Goal: Task Accomplishment & Management: Complete application form

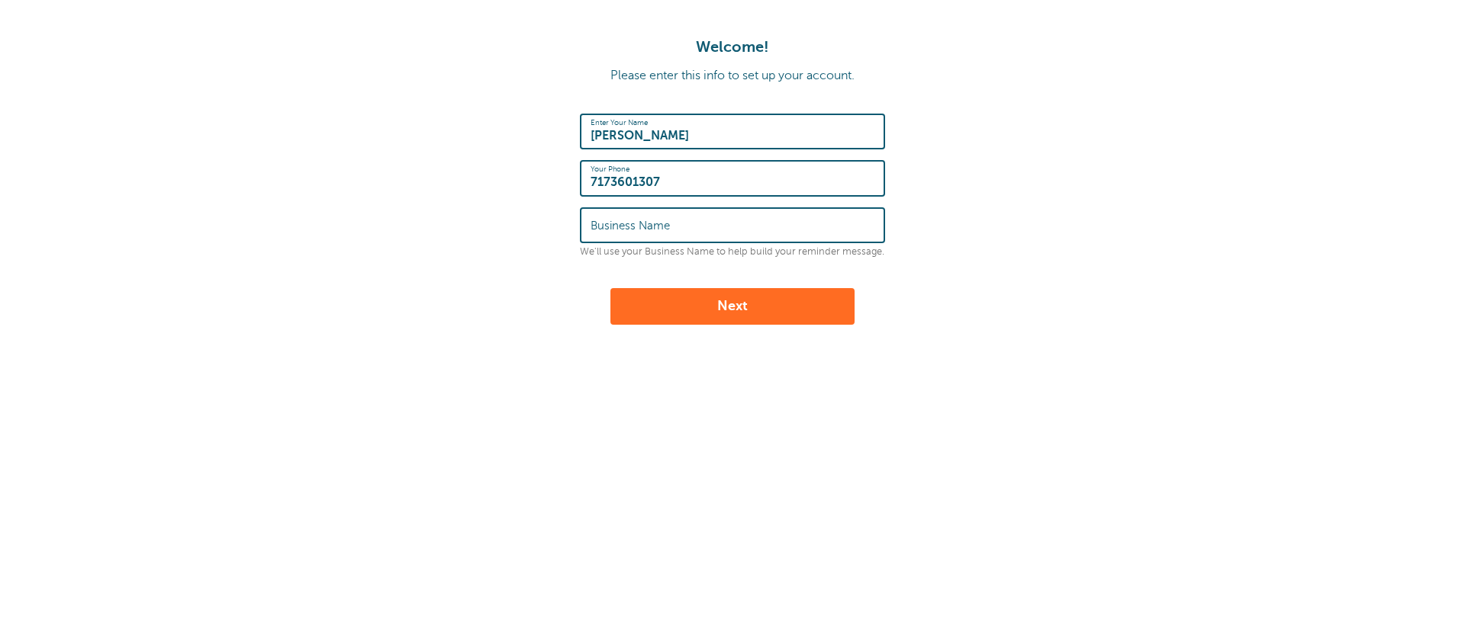
click at [648, 234] on input "Business Name" at bounding box center [732, 225] width 284 height 33
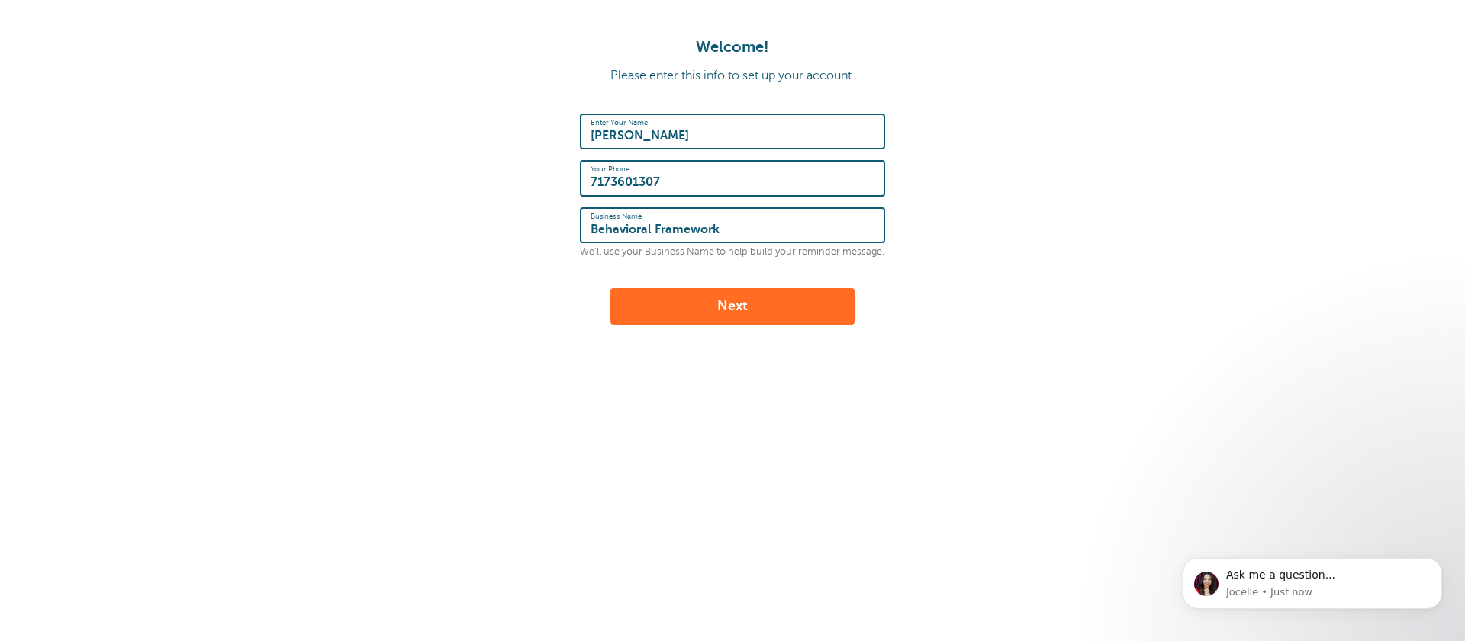
type input "Behavioral Framework"
click at [766, 299] on button "Next" at bounding box center [732, 306] width 244 height 37
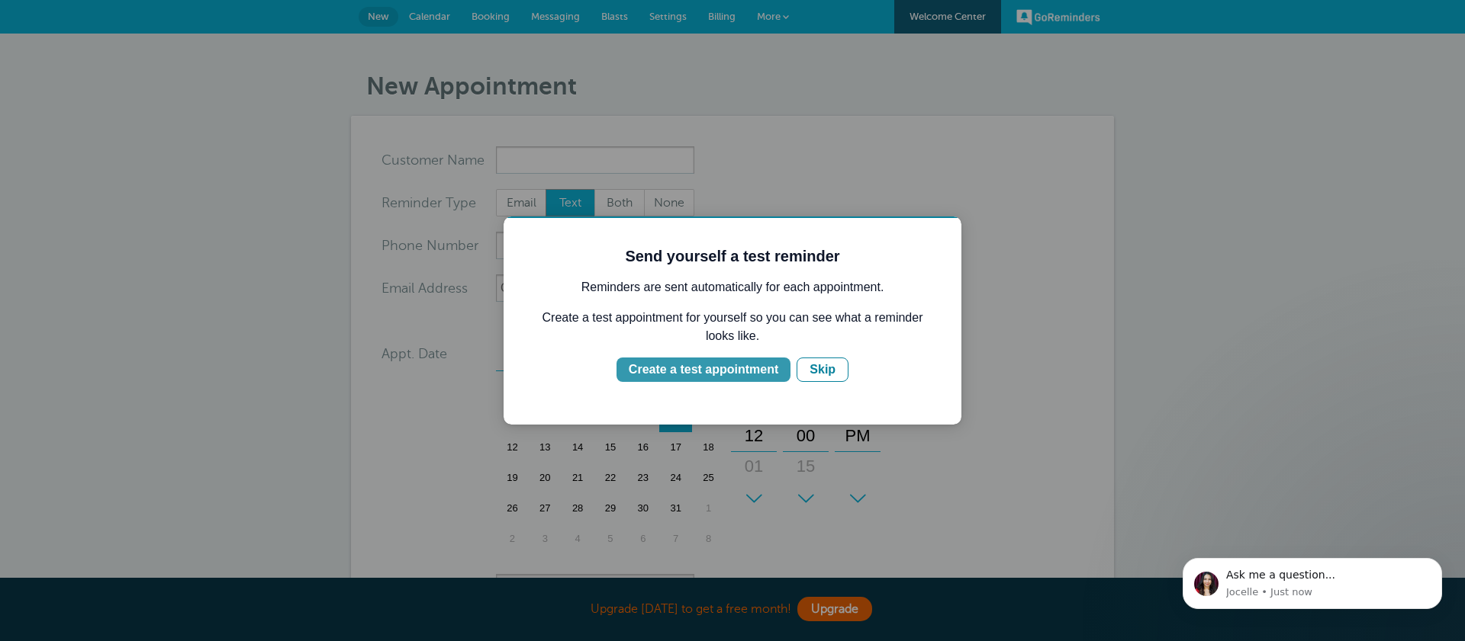
click at [732, 372] on div "Create a test appointment" at bounding box center [704, 370] width 150 height 18
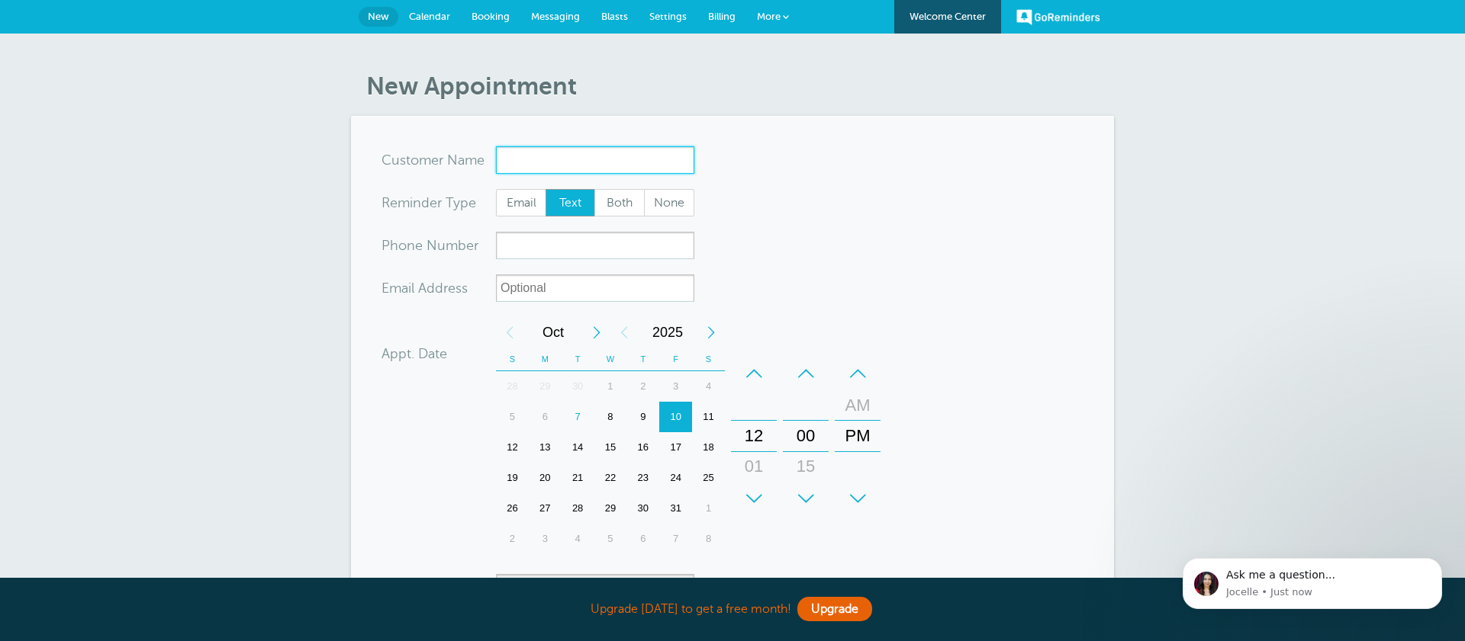
click at [558, 156] on input "x-no-autofill" at bounding box center [595, 159] width 198 height 27
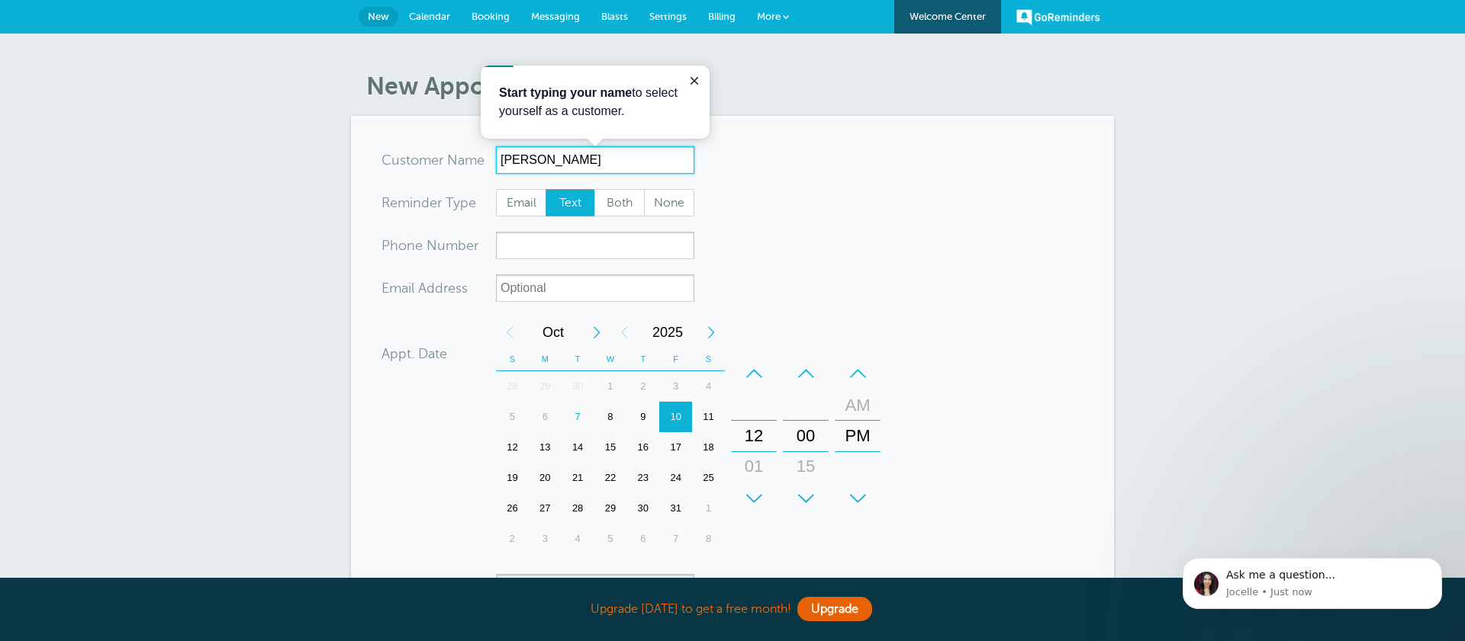
scroll to position [18, 0]
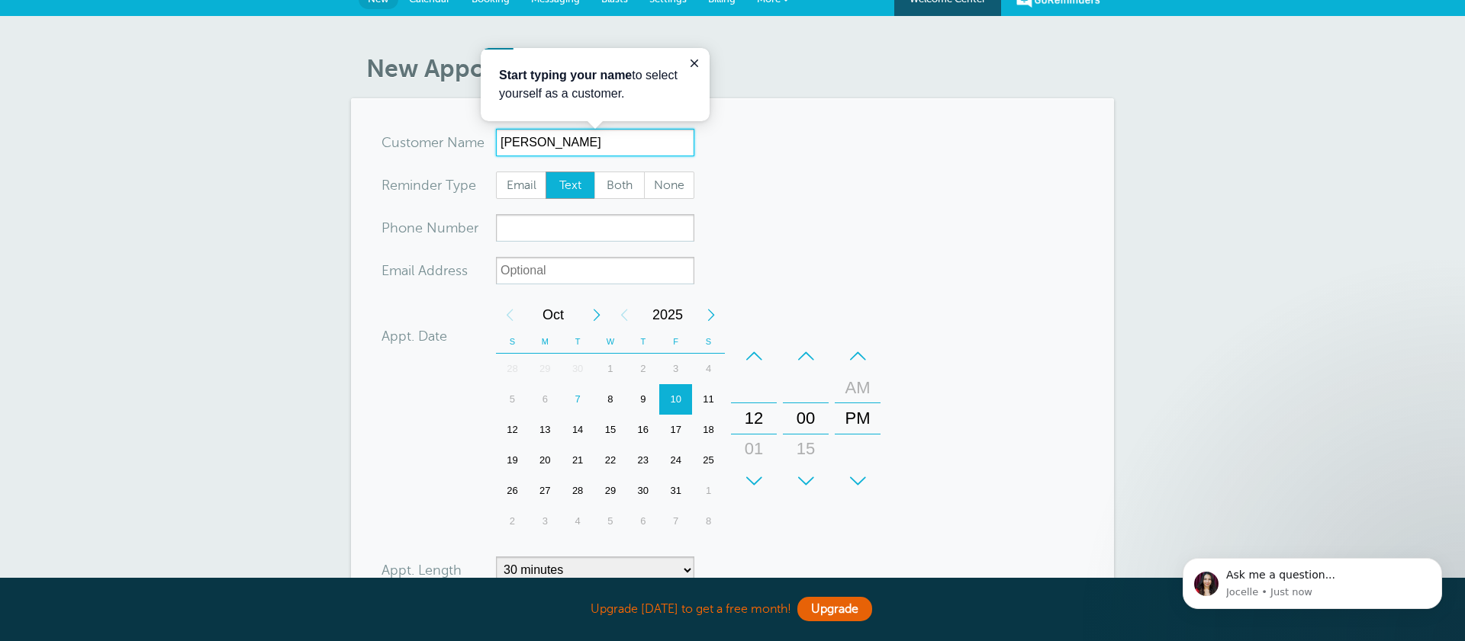
drag, startPoint x: 554, startPoint y: 143, endPoint x: 397, endPoint y: 126, distance: 157.3
click at [397, 126] on section "You are creating a new customer. To use an existing customer select one from th…" at bounding box center [732, 441] width 763 height 686
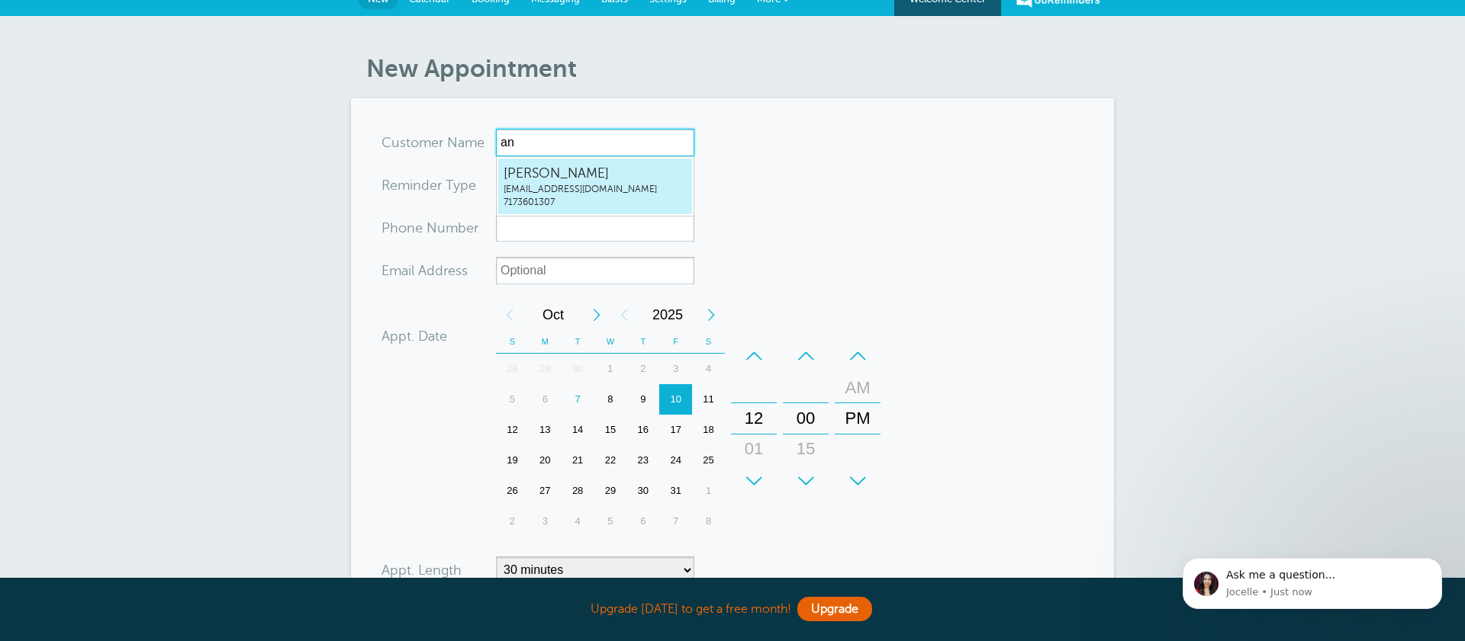
click at [560, 179] on span "Andrea" at bounding box center [594, 173] width 183 height 19
type input "Andreaandrearitchie1@gmail.com7173601307"
type input "Andrea"
type input "7173601307"
type input "andrearitchie1@gmail.com"
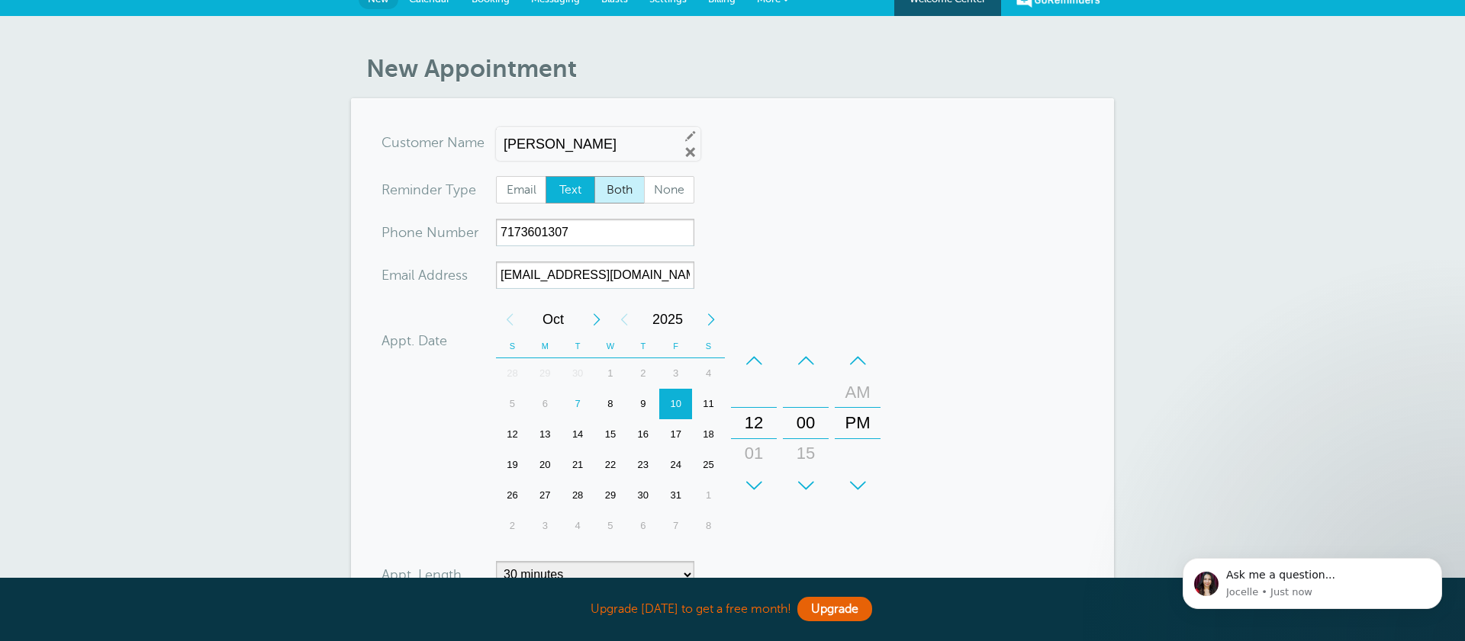
click at [622, 195] on span "Both" at bounding box center [619, 190] width 49 height 26
click at [594, 176] on input "Both" at bounding box center [593, 175] width 1 height 1
radio input "true"
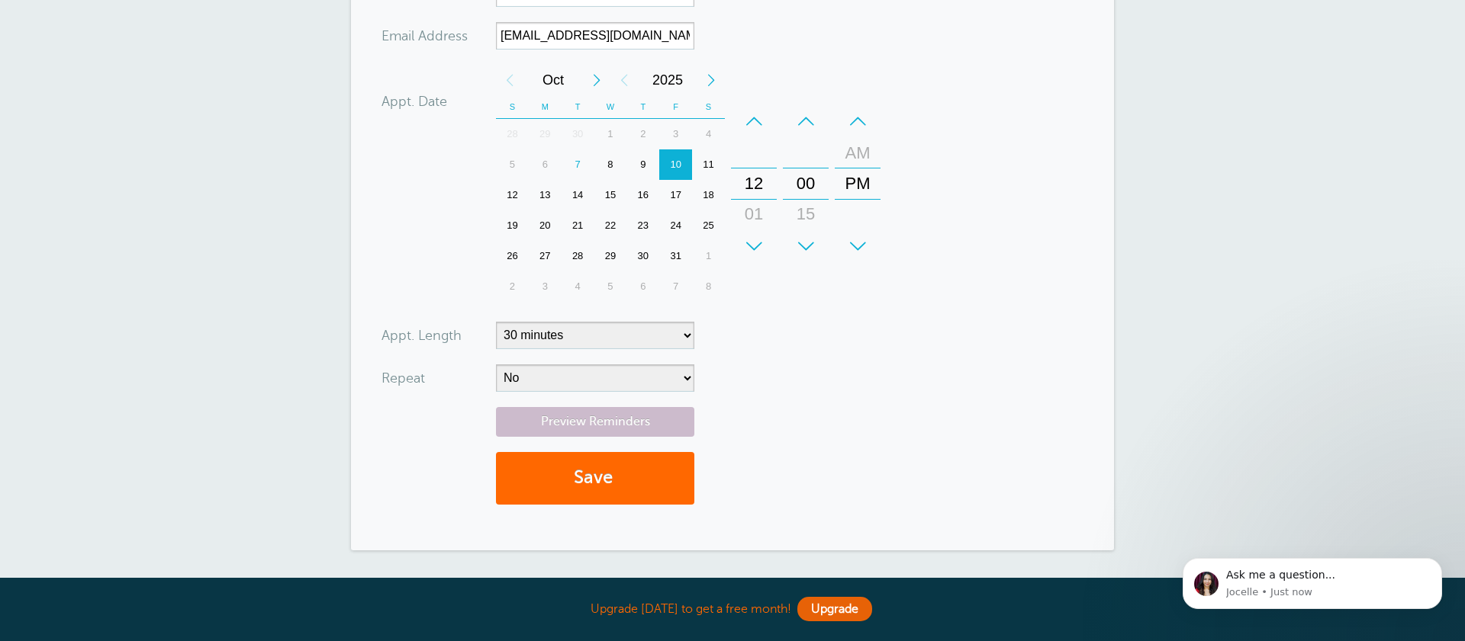
scroll to position [291, 0]
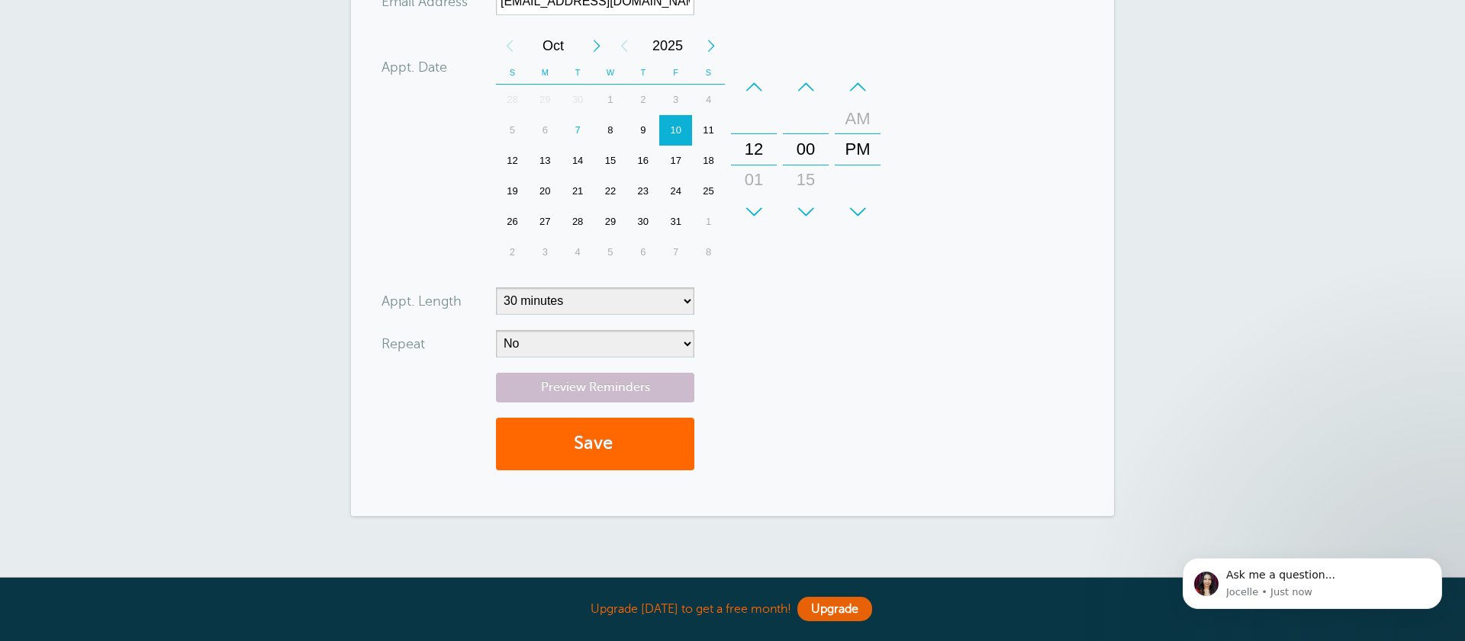
click at [571, 130] on div "7" at bounding box center [577, 130] width 33 height 31
drag, startPoint x: 753, startPoint y: 171, endPoint x: 780, endPoint y: 169, distance: 26.8
click at [754, 167] on div "01" at bounding box center [753, 175] width 37 height 31
drag, startPoint x: 803, startPoint y: 141, endPoint x: 803, endPoint y: 73, distance: 67.9
click at [803, 73] on div "+ – Minutes 00 15 30 45" at bounding box center [806, 150] width 46 height 156
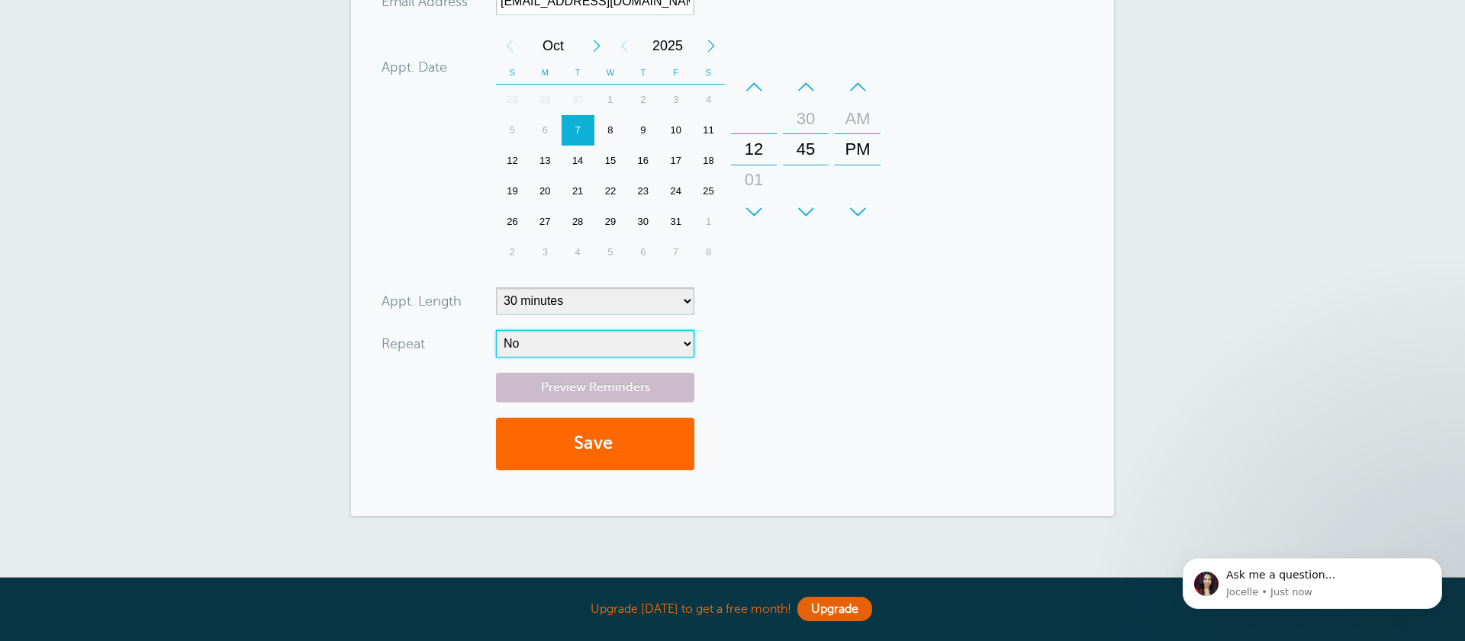
click at [589, 355] on select "No Daily Weekly Every 2 weeks Every 3 weeks Every 4 weeks Monthly Every 5 weeks…" at bounding box center [595, 343] width 198 height 27
click at [554, 382] on link "Preview Reminders" at bounding box center [595, 388] width 198 height 30
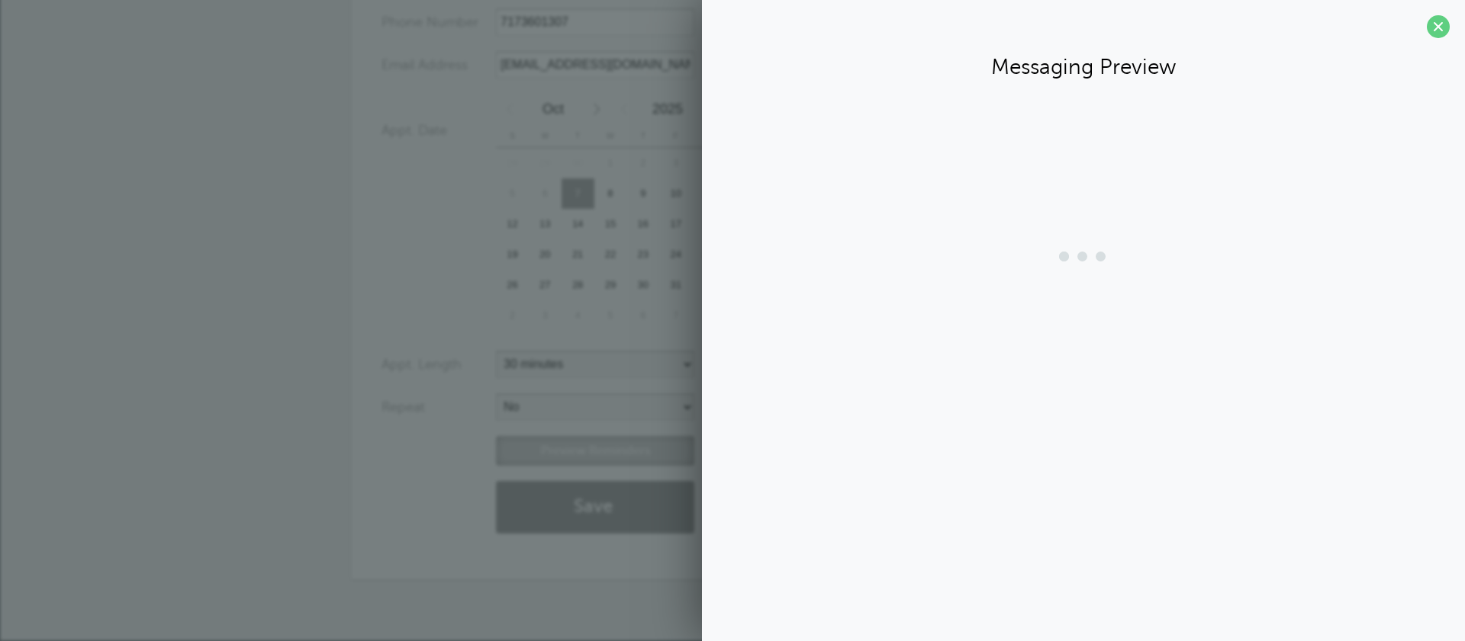
scroll to position [227, 0]
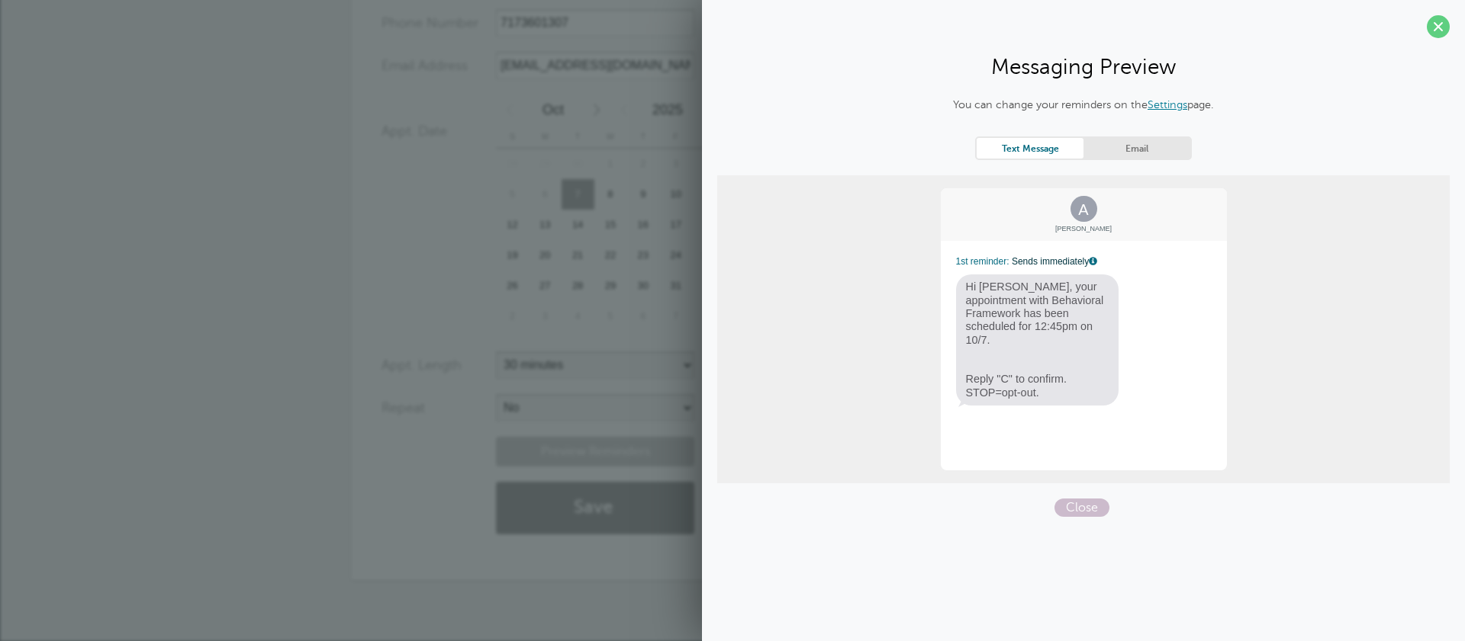
click at [1135, 155] on link "Email" at bounding box center [1136, 148] width 107 height 21
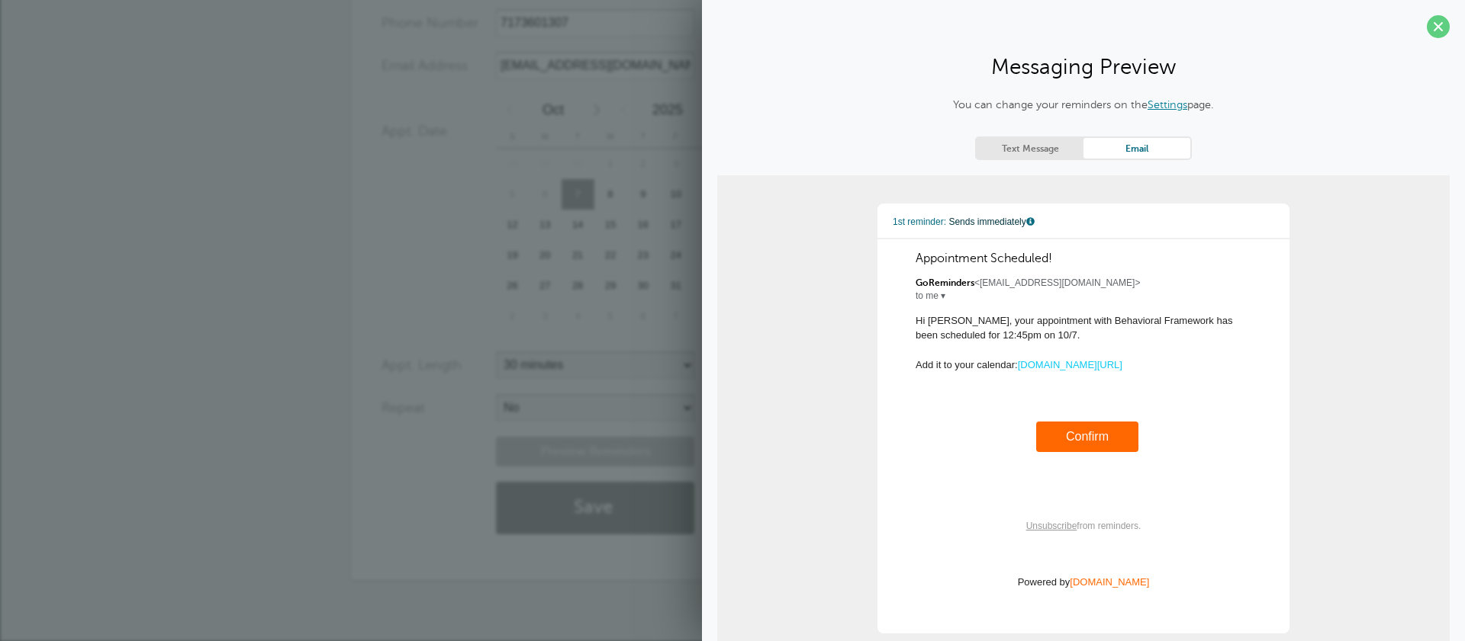
click at [479, 204] on div "Appt. Date 10/07/2025 12:45 Calendar Time + – Month January February March Apri…" at bounding box center [633, 215] width 505 height 241
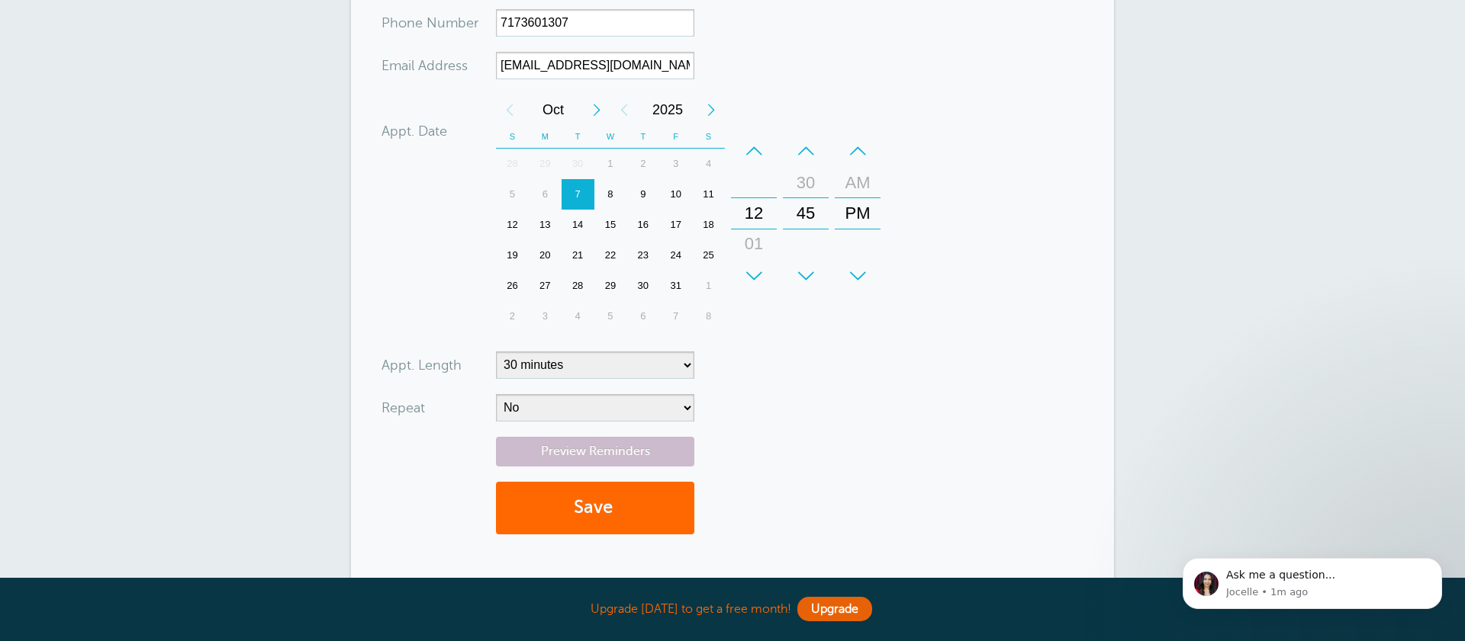
scroll to position [0, 0]
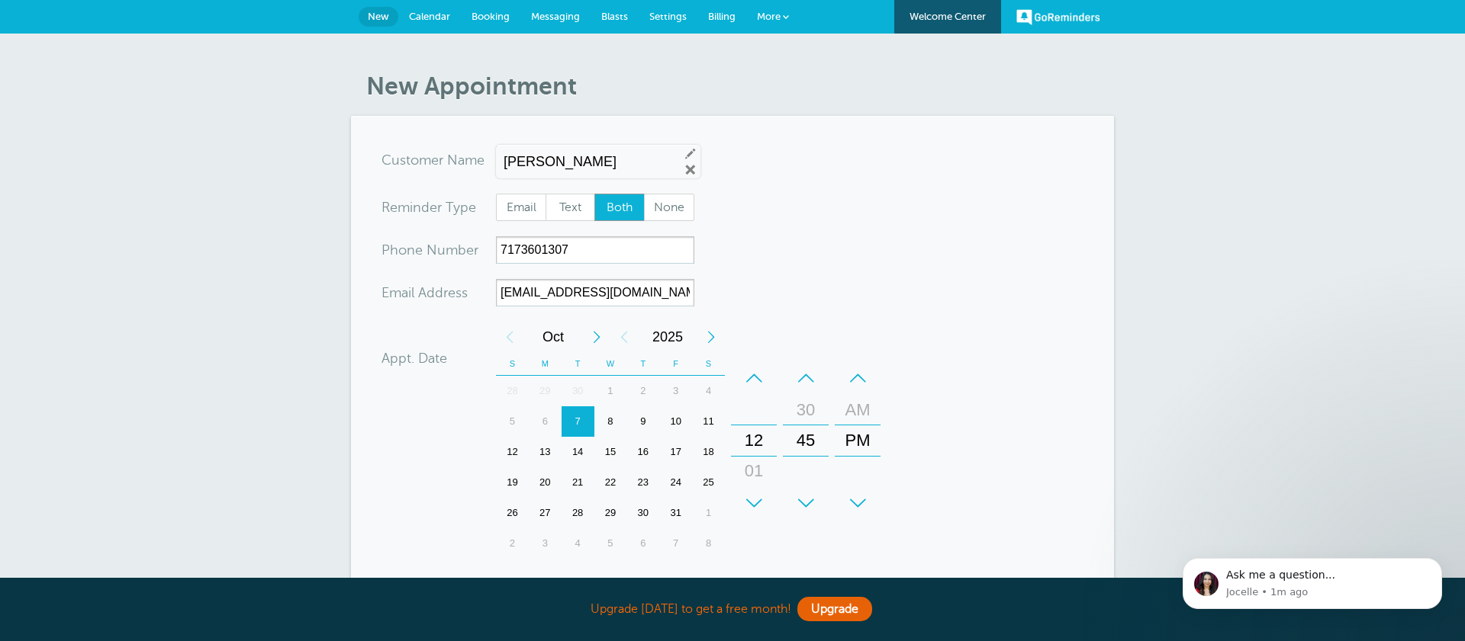
click at [437, 19] on span "Calendar" at bounding box center [429, 16] width 41 height 11
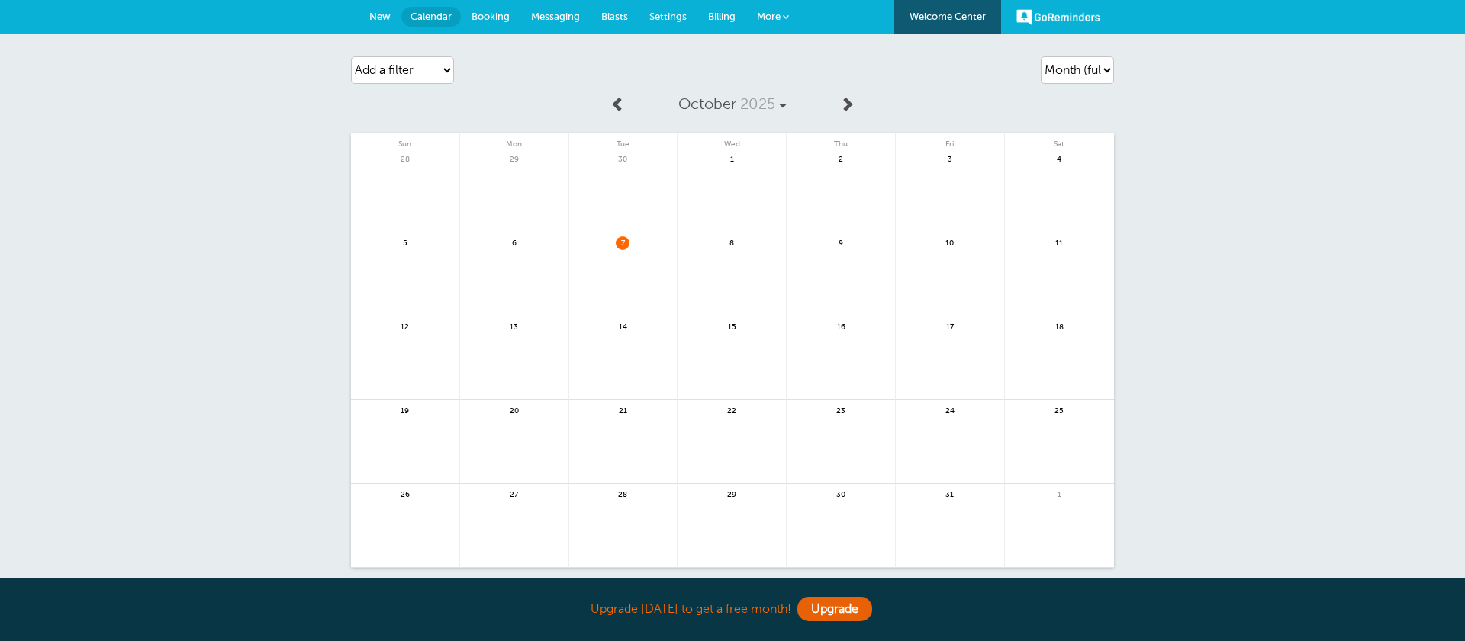
click at [477, 22] on link "Booking" at bounding box center [490, 17] width 59 height 34
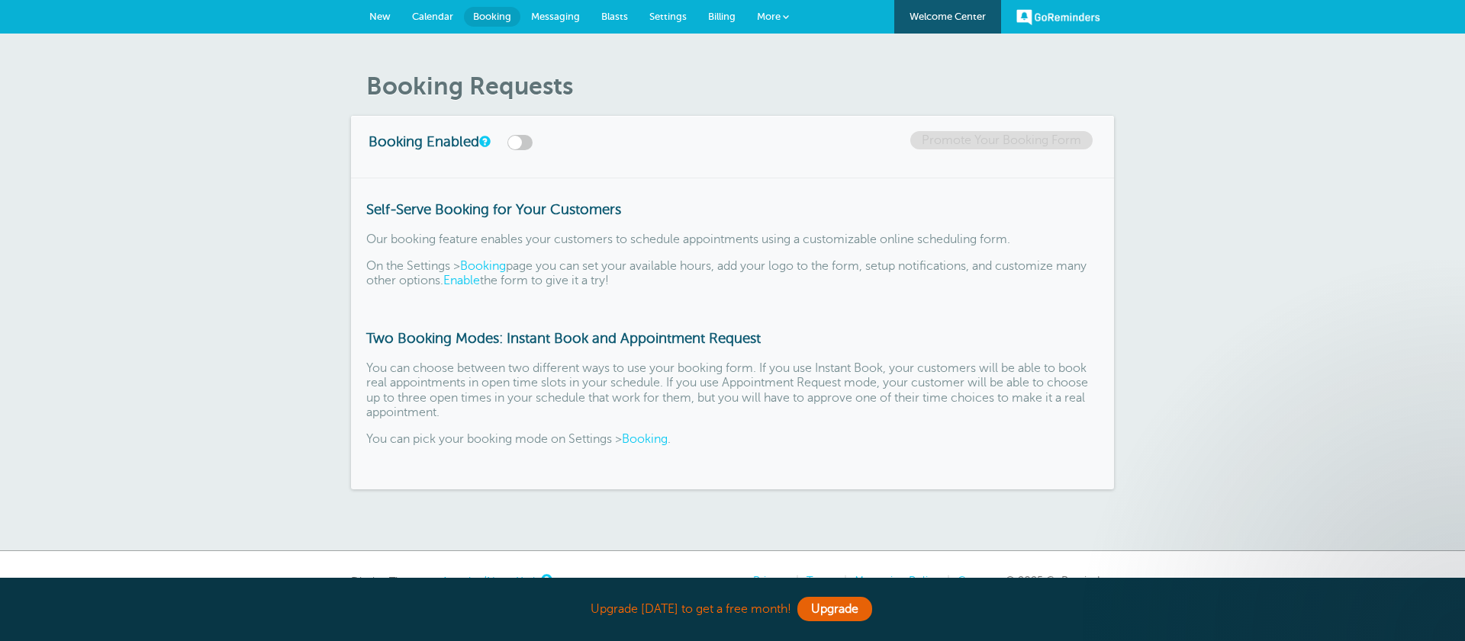
click at [562, 23] on link "Messaging" at bounding box center [555, 17] width 70 height 34
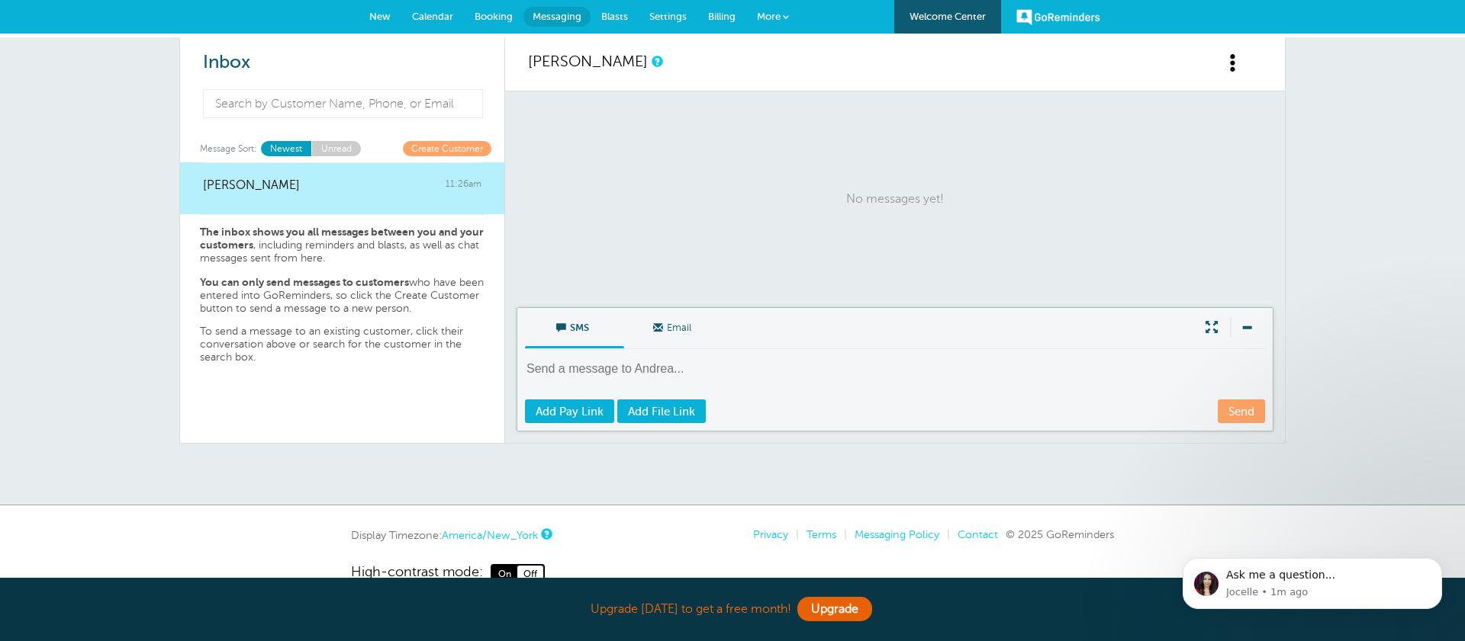
click at [624, 24] on link "Blasts" at bounding box center [614, 17] width 48 height 34
